Goal: Check status: Check status

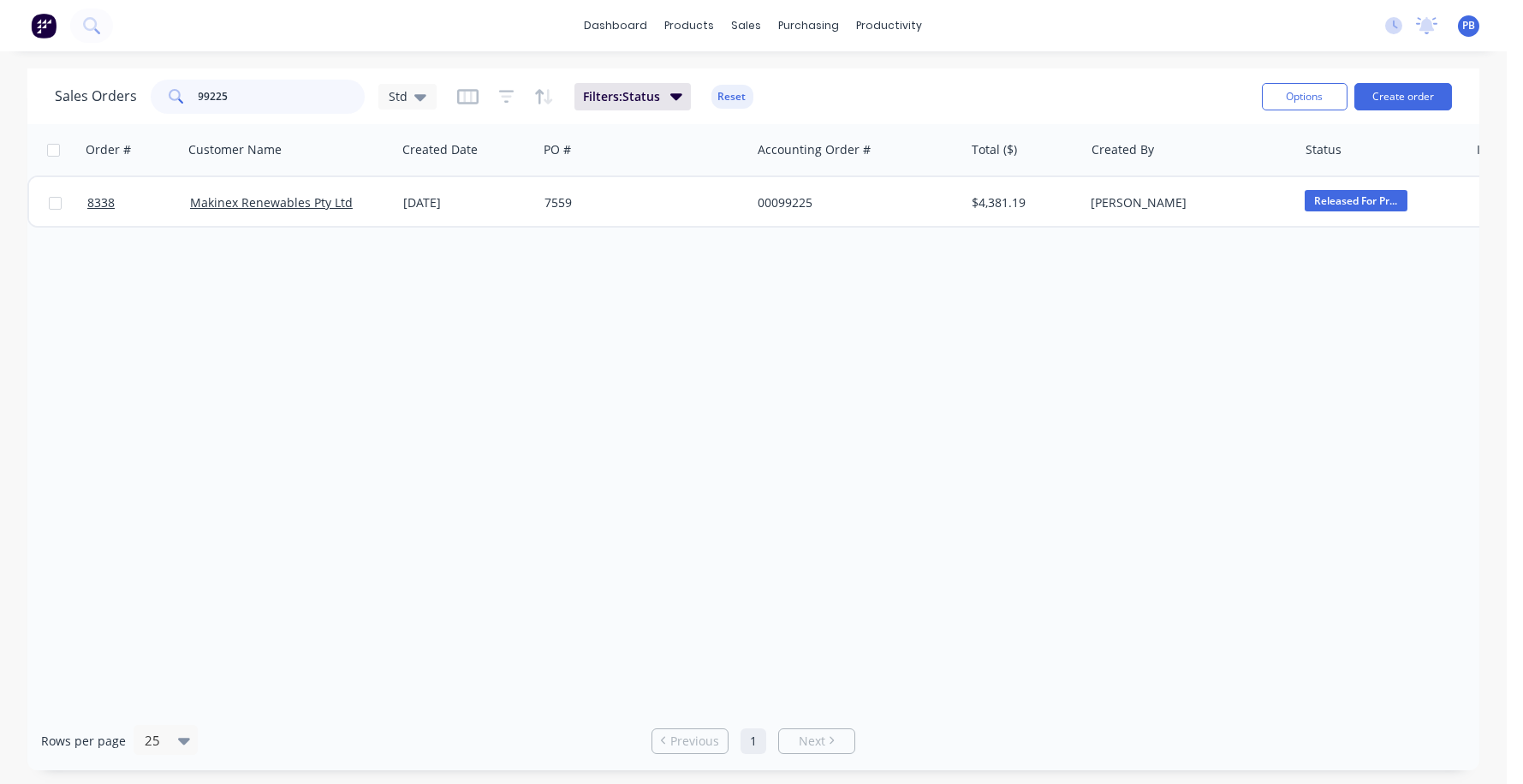
click at [245, 92] on input "99225" at bounding box center [282, 96] width 167 height 34
type input "8380"
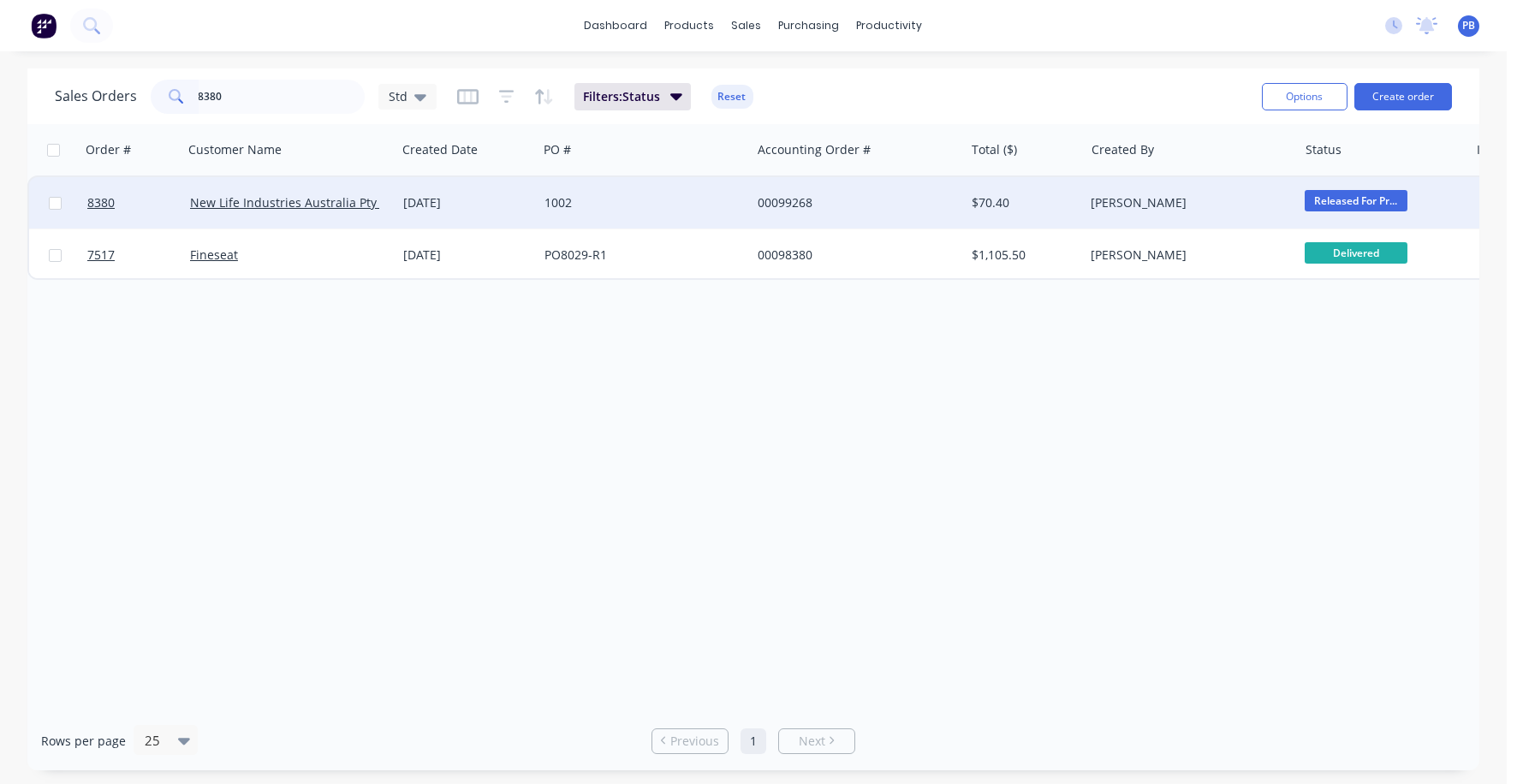
click at [791, 200] on div "00099268" at bounding box center [853, 202] width 190 height 17
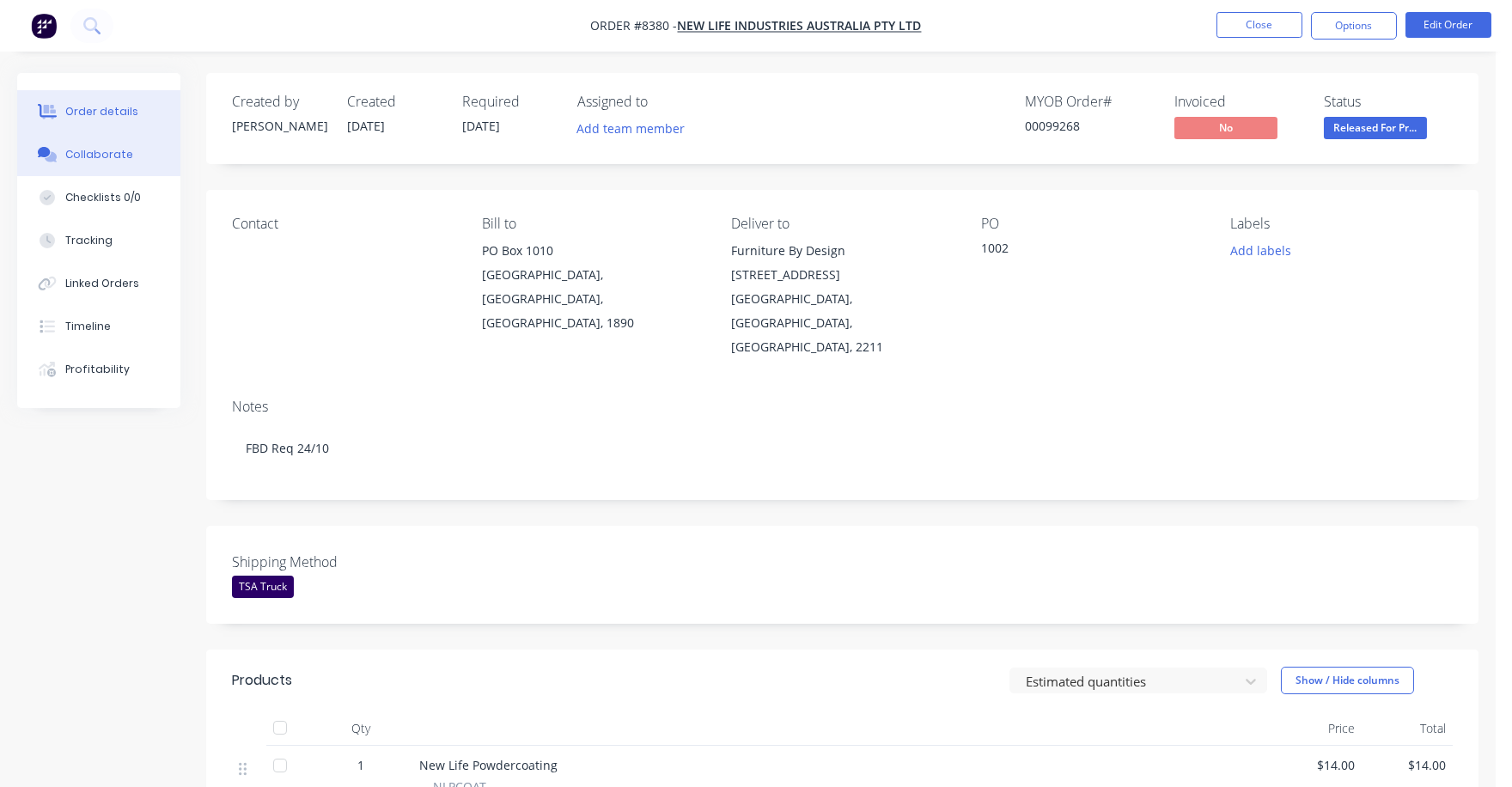
click at [85, 152] on div "Collaborate" at bounding box center [99, 155] width 68 height 16
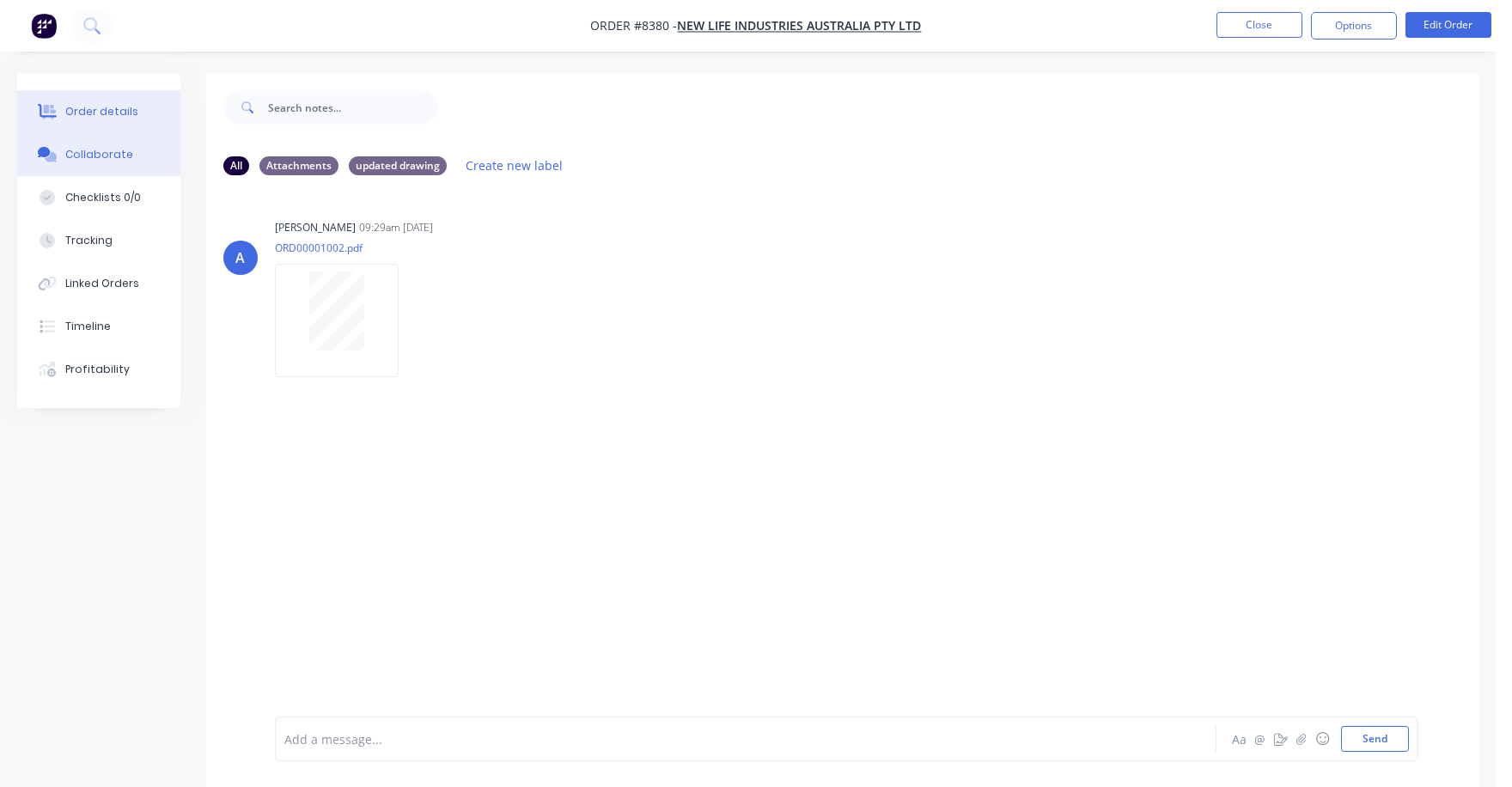
click at [120, 99] on button "Order details" at bounding box center [99, 112] width 164 height 43
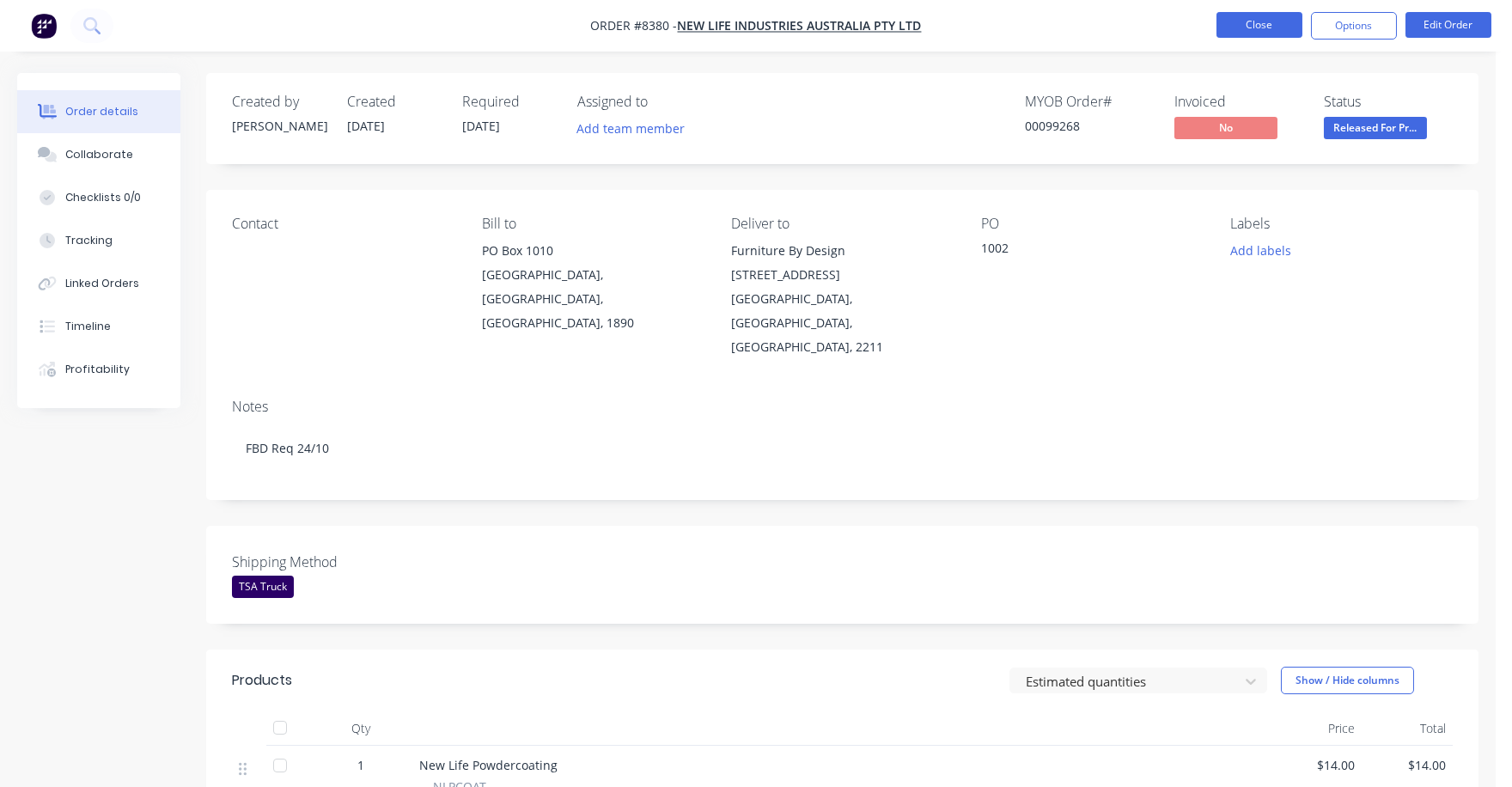
click at [1248, 25] on button "Close" at bounding box center [1259, 25] width 86 height 26
